Goal: Task Accomplishment & Management: Use online tool/utility

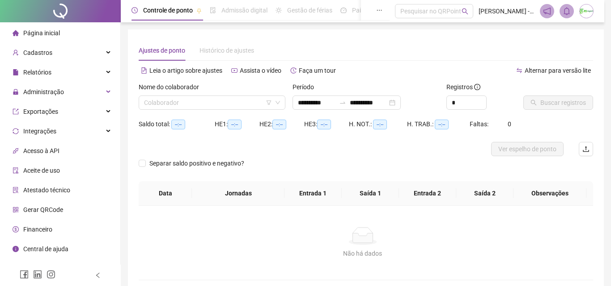
type input "**********"
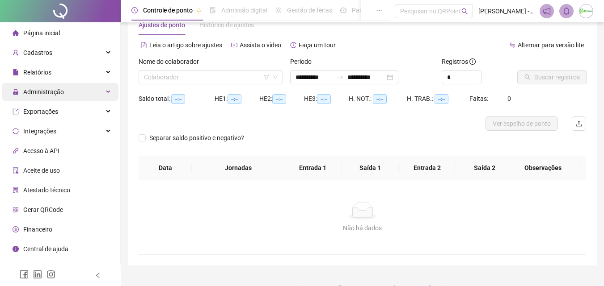
scroll to position [25, 0]
click at [55, 90] on span "Administração" at bounding box center [43, 91] width 41 height 7
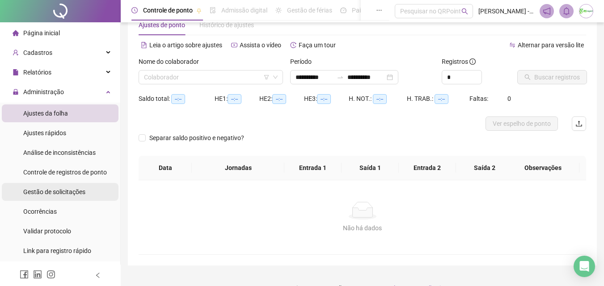
click at [56, 190] on span "Gestão de solicitações" at bounding box center [54, 192] width 62 height 7
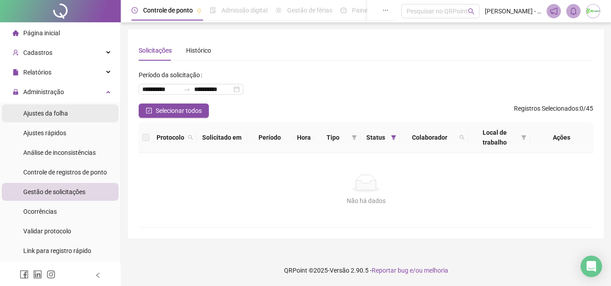
click at [73, 114] on li "Ajustes da folha" at bounding box center [60, 114] width 117 height 18
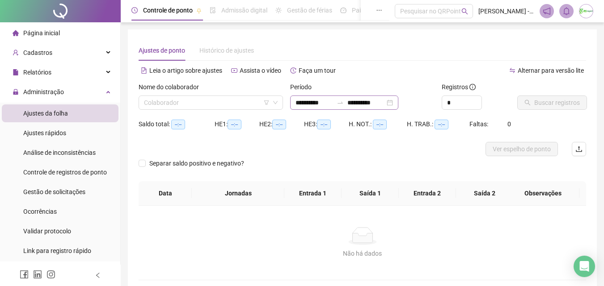
click at [343, 104] on div "**********" at bounding box center [344, 103] width 108 height 14
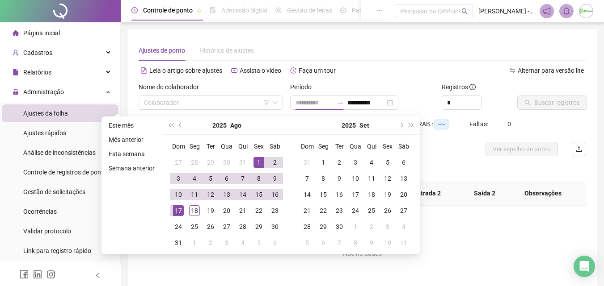
click at [254, 160] on div "1" at bounding box center [258, 162] width 11 height 11
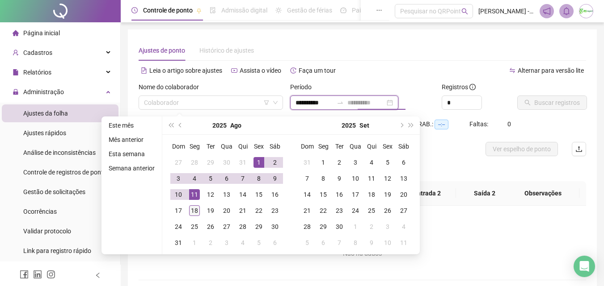
type input "**********"
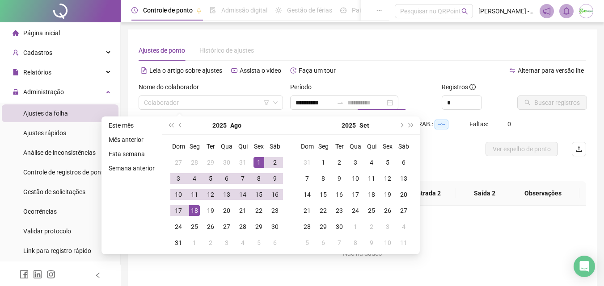
drag, startPoint x: 192, startPoint y: 208, endPoint x: 194, endPoint y: 199, distance: 8.7
click at [192, 208] on div "18" at bounding box center [194, 211] width 11 height 11
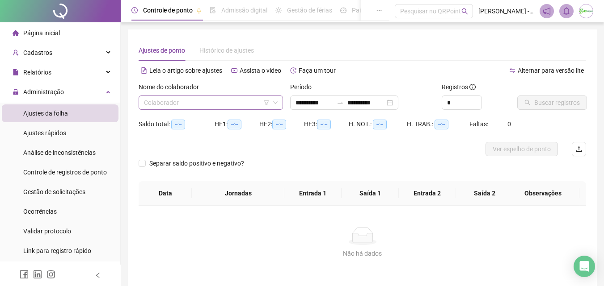
click at [218, 105] on input "search" at bounding box center [207, 102] width 126 height 13
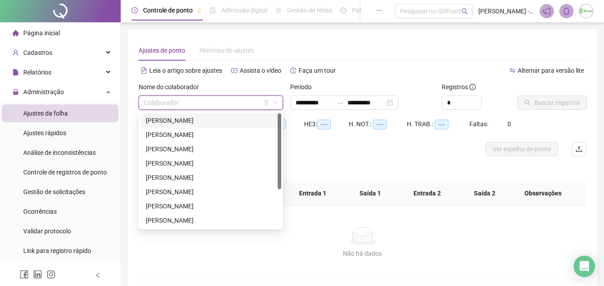
click at [216, 121] on div "[PERSON_NAME]" at bounding box center [211, 121] width 130 height 10
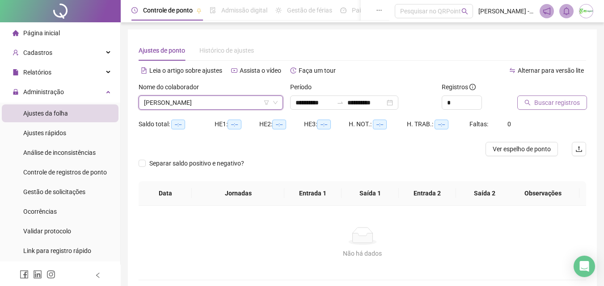
click at [565, 101] on span "Buscar registros" at bounding box center [557, 103] width 46 height 10
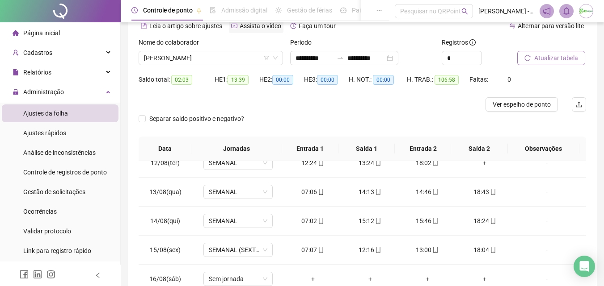
scroll to position [25, 0]
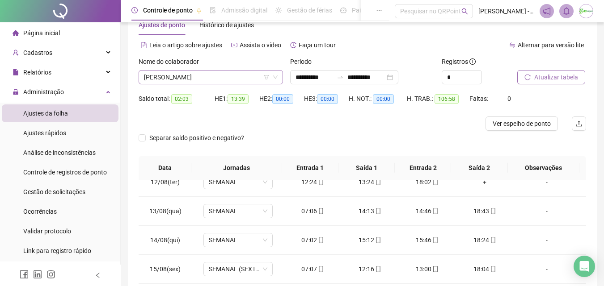
click at [230, 80] on span "[PERSON_NAME]" at bounding box center [211, 77] width 134 height 13
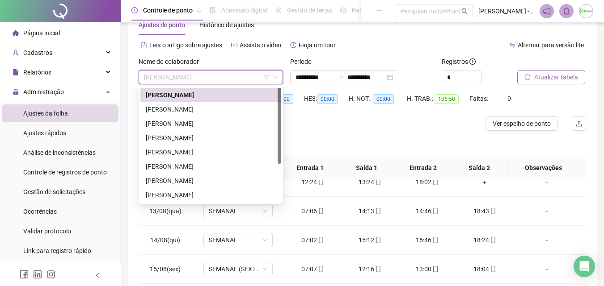
click at [239, 111] on div "[PERSON_NAME]" at bounding box center [211, 110] width 130 height 10
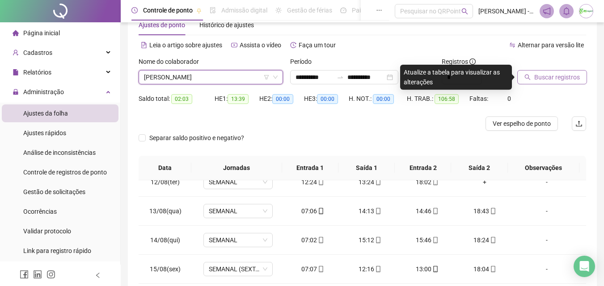
click at [532, 78] on button "Buscar registros" at bounding box center [552, 77] width 70 height 14
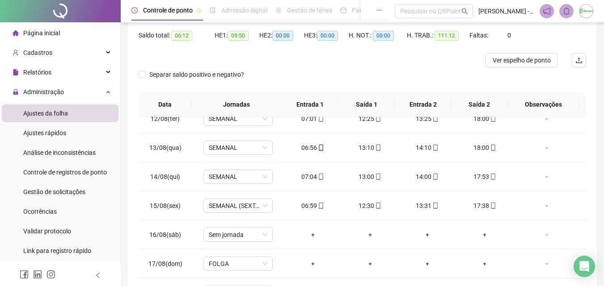
scroll to position [70, 0]
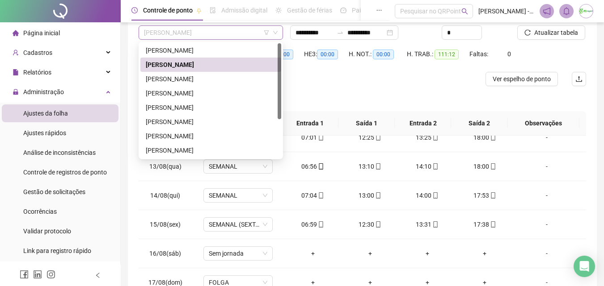
click at [249, 31] on span "[PERSON_NAME]" at bounding box center [211, 32] width 134 height 13
click at [228, 82] on div "[PERSON_NAME]" at bounding box center [211, 79] width 130 height 10
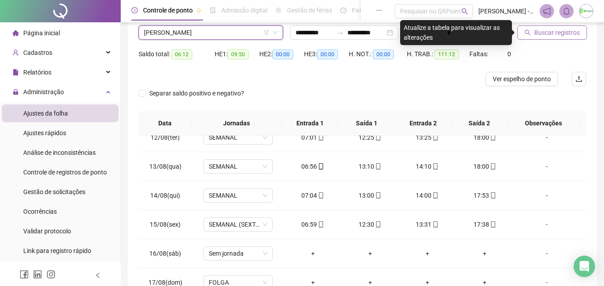
click at [540, 35] on span "Buscar registros" at bounding box center [557, 33] width 46 height 10
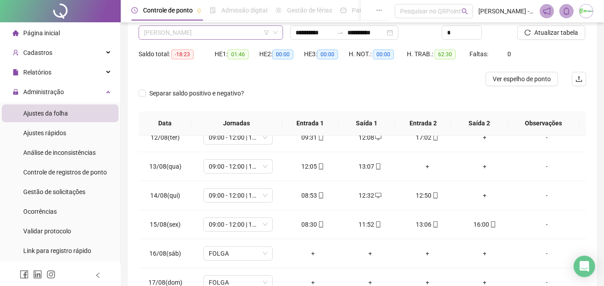
click at [229, 30] on span "[PERSON_NAME]" at bounding box center [211, 32] width 134 height 13
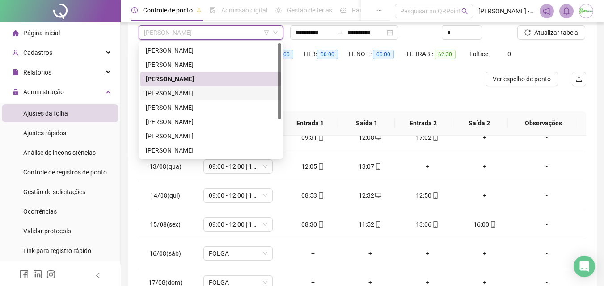
click at [193, 95] on div "[PERSON_NAME]" at bounding box center [211, 93] width 130 height 10
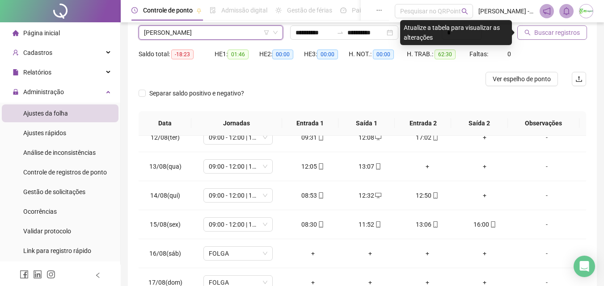
click at [543, 36] on span "Buscar registros" at bounding box center [557, 33] width 46 height 10
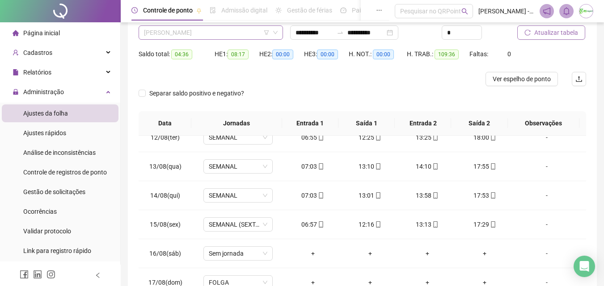
click at [251, 31] on span "[PERSON_NAME]" at bounding box center [211, 32] width 134 height 13
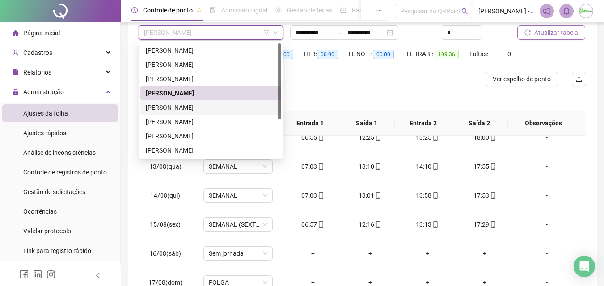
click at [224, 107] on div "[PERSON_NAME]" at bounding box center [211, 108] width 130 height 10
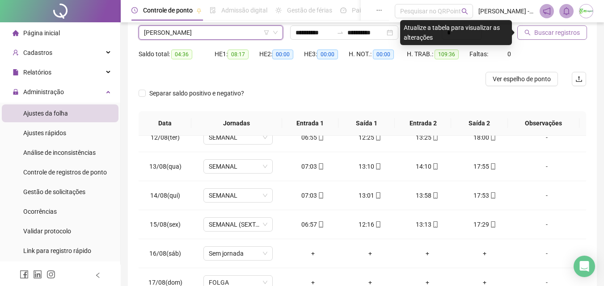
click at [558, 30] on span "Buscar registros" at bounding box center [557, 33] width 46 height 10
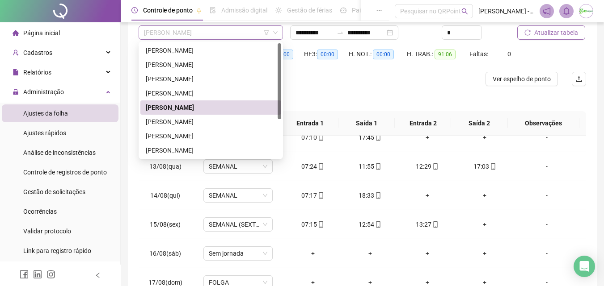
click at [232, 31] on span "[PERSON_NAME]" at bounding box center [211, 32] width 134 height 13
click at [215, 122] on div "[PERSON_NAME]" at bounding box center [211, 122] width 130 height 10
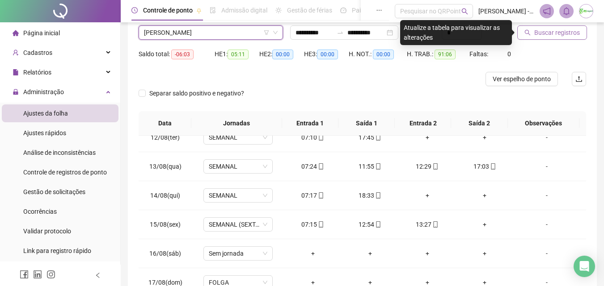
click at [567, 34] on span "Buscar registros" at bounding box center [557, 33] width 46 height 10
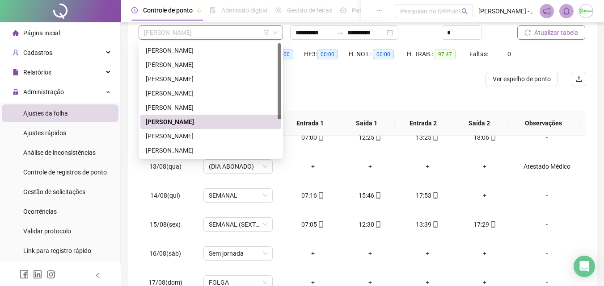
click at [253, 32] on span "[PERSON_NAME]" at bounding box center [211, 32] width 134 height 13
click at [208, 134] on div "[PERSON_NAME]" at bounding box center [211, 136] width 130 height 10
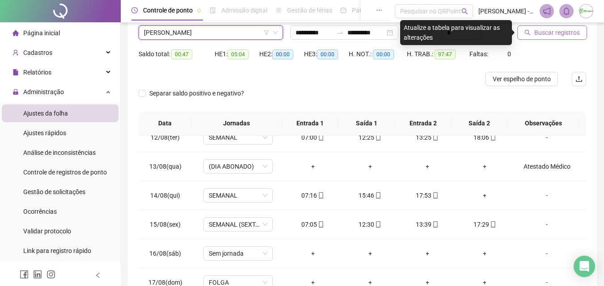
click at [546, 32] on span "Buscar registros" at bounding box center [557, 33] width 46 height 10
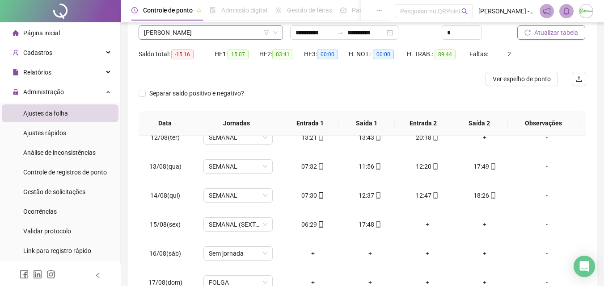
click at [236, 32] on span "[PERSON_NAME]" at bounding box center [211, 32] width 134 height 13
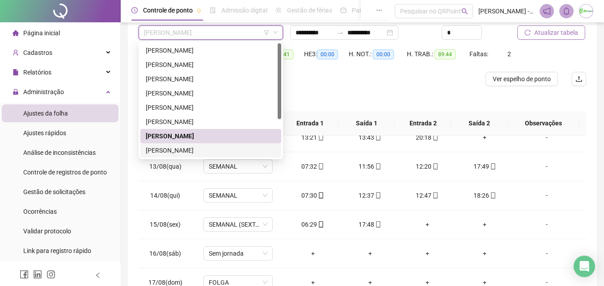
click at [234, 148] on div "[PERSON_NAME]" at bounding box center [211, 151] width 130 height 10
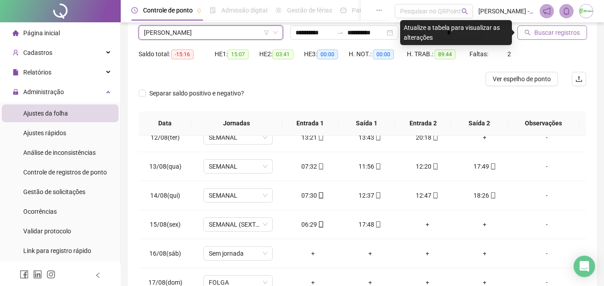
click at [542, 33] on span "Buscar registros" at bounding box center [557, 33] width 46 height 10
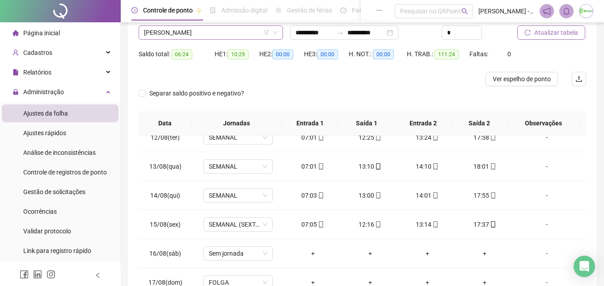
click at [243, 31] on span "[PERSON_NAME]" at bounding box center [211, 32] width 134 height 13
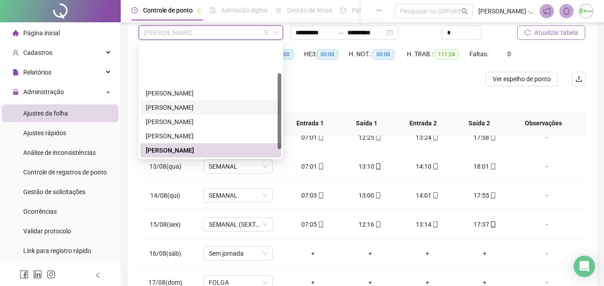
scroll to position [57, 0]
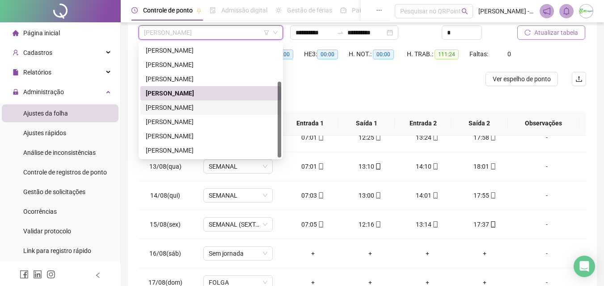
click at [223, 107] on div "[PERSON_NAME]" at bounding box center [211, 108] width 130 height 10
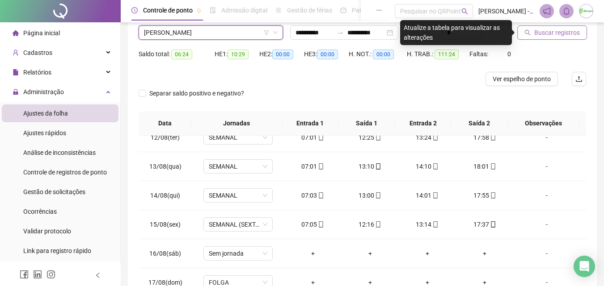
click at [556, 30] on span "Buscar registros" at bounding box center [557, 33] width 46 height 10
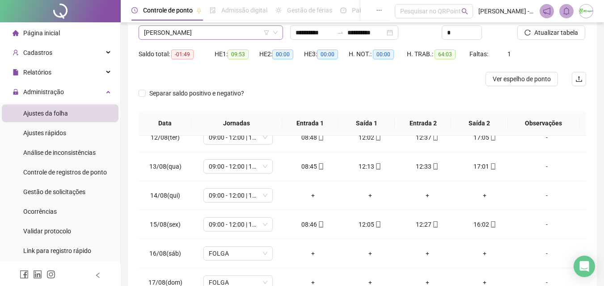
click at [242, 35] on span "[PERSON_NAME]" at bounding box center [211, 32] width 134 height 13
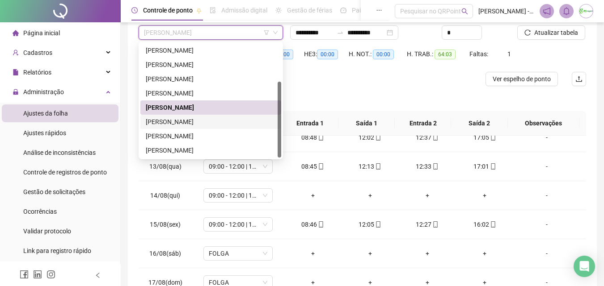
click at [226, 122] on div "[PERSON_NAME]" at bounding box center [211, 122] width 130 height 10
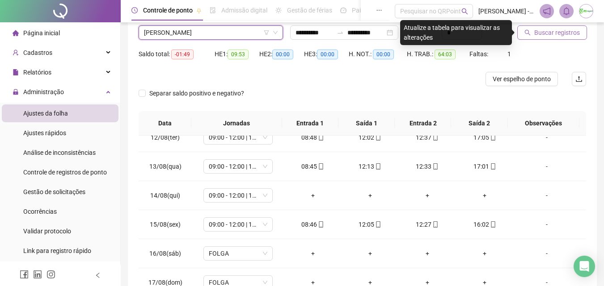
click at [549, 32] on span "Buscar registros" at bounding box center [557, 33] width 46 height 10
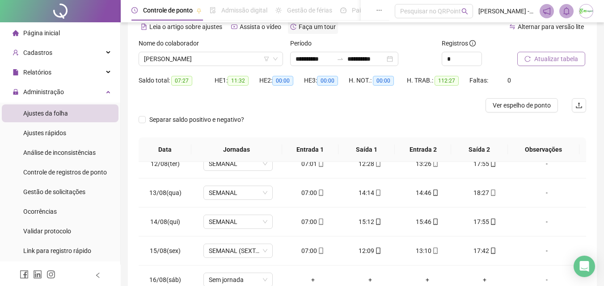
scroll to position [25, 0]
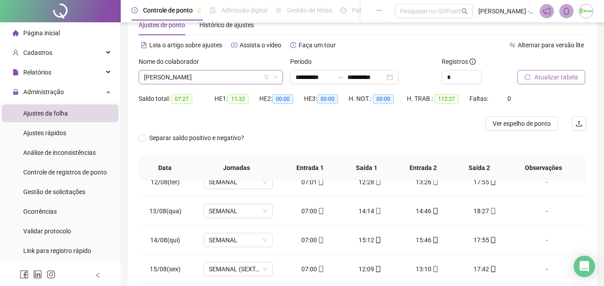
click at [217, 80] on span "[PERSON_NAME]" at bounding box center [211, 77] width 134 height 13
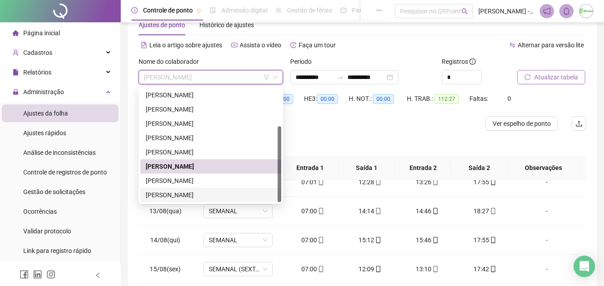
click at [215, 189] on div "[PERSON_NAME]" at bounding box center [210, 195] width 141 height 14
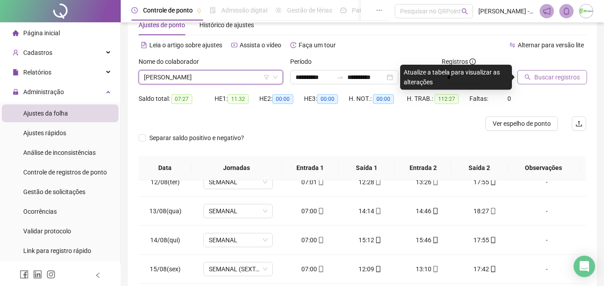
click at [551, 77] on span "Buscar registros" at bounding box center [557, 77] width 46 height 10
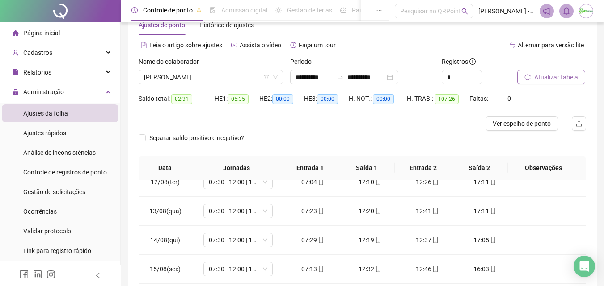
scroll to position [160, 0]
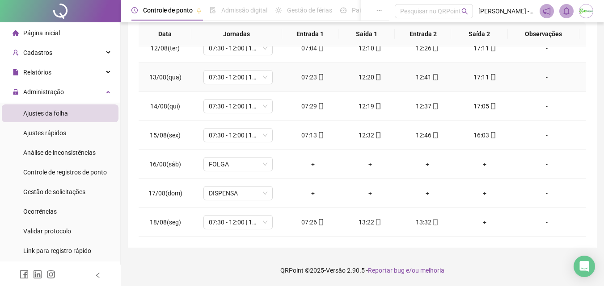
click at [564, 72] on div "-" at bounding box center [546, 77] width 53 height 10
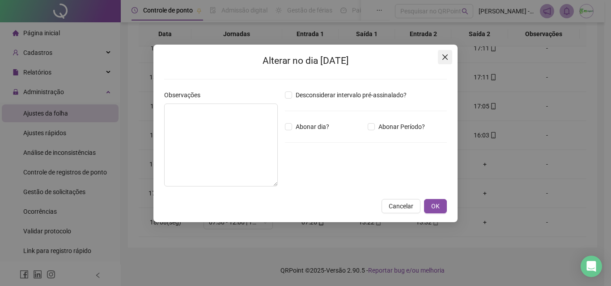
click at [446, 59] on icon "close" at bounding box center [444, 57] width 7 height 7
